Goal: Check status: Check status

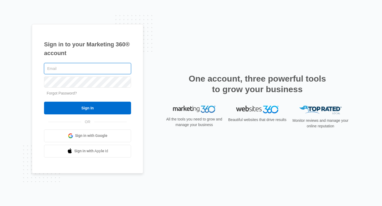
type input "[EMAIL_ADDRESS][DOMAIN_NAME]"
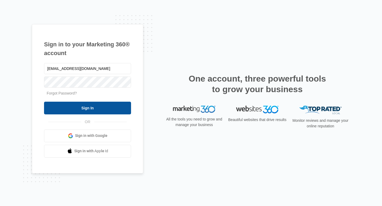
click at [98, 108] on input "Sign In" at bounding box center [87, 108] width 87 height 13
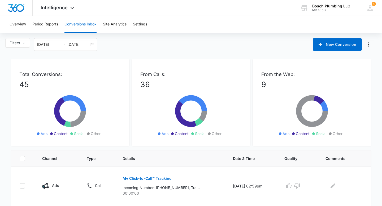
click at [165, 115] on icon at bounding box center [191, 114] width 80 height 48
click at [20, 25] on button "Overview" at bounding box center [18, 24] width 16 height 17
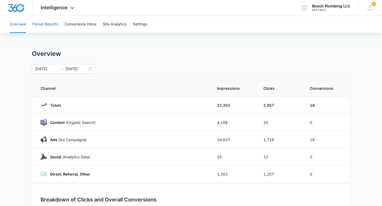
click at [36, 23] on button "Period Reports" at bounding box center [45, 24] width 26 height 17
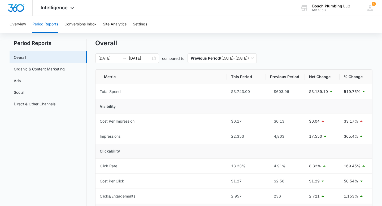
scroll to position [7, 0]
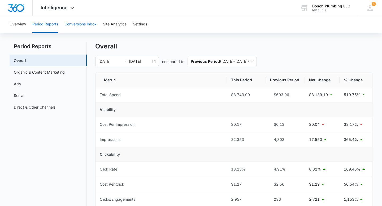
click at [80, 23] on button "Conversions Inbox" at bounding box center [80, 24] width 32 height 17
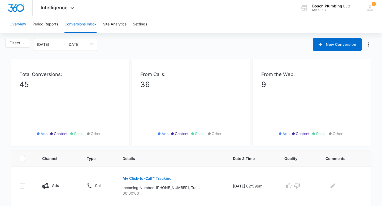
click at [18, 25] on button "Overview" at bounding box center [18, 24] width 16 height 17
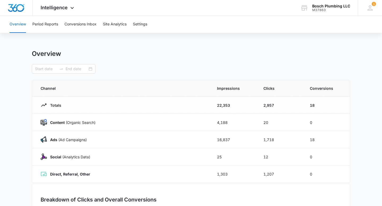
type input "02/01/2024"
type input "03/24/2024"
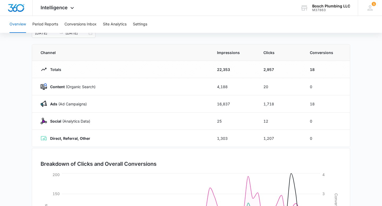
scroll to position [122, 0]
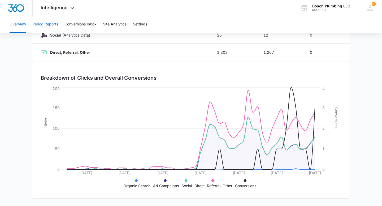
click at [49, 23] on button "Period Reports" at bounding box center [45, 24] width 26 height 17
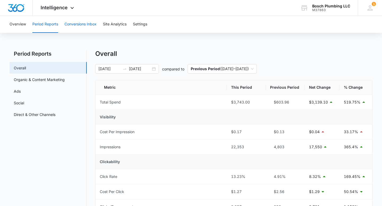
click at [75, 22] on button "Conversions Inbox" at bounding box center [80, 24] width 32 height 17
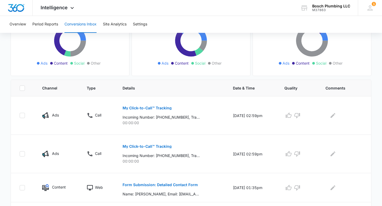
scroll to position [71, 0]
click at [167, 126] on td "My Click-to-Call™ Tracking Incoming Number: +12245584318, Tracking Number: +170…" at bounding box center [171, 115] width 110 height 38
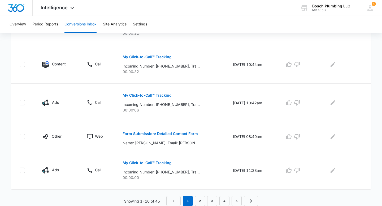
scroll to position [0, 0]
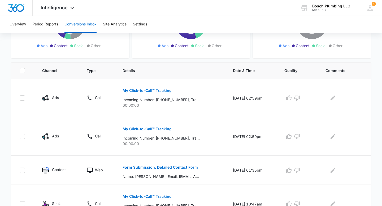
scroll to position [87, 0]
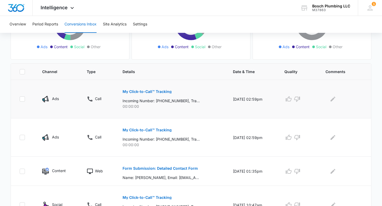
click at [123, 103] on p "Incoming Number: [PHONE_NUMBER], Tracking Number: [PHONE_NUMBER], Ring To: [PHO…" at bounding box center [161, 101] width 77 height 6
click at [149, 110] on td "My Click-to-Call™ Tracking Incoming Number: +12245584318, Tracking Number: +170…" at bounding box center [171, 99] width 110 height 38
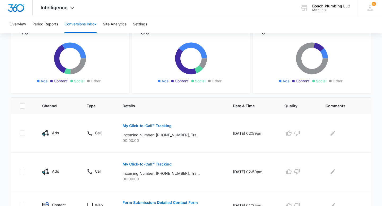
scroll to position [0, 0]
